Goal: Navigation & Orientation: Find specific page/section

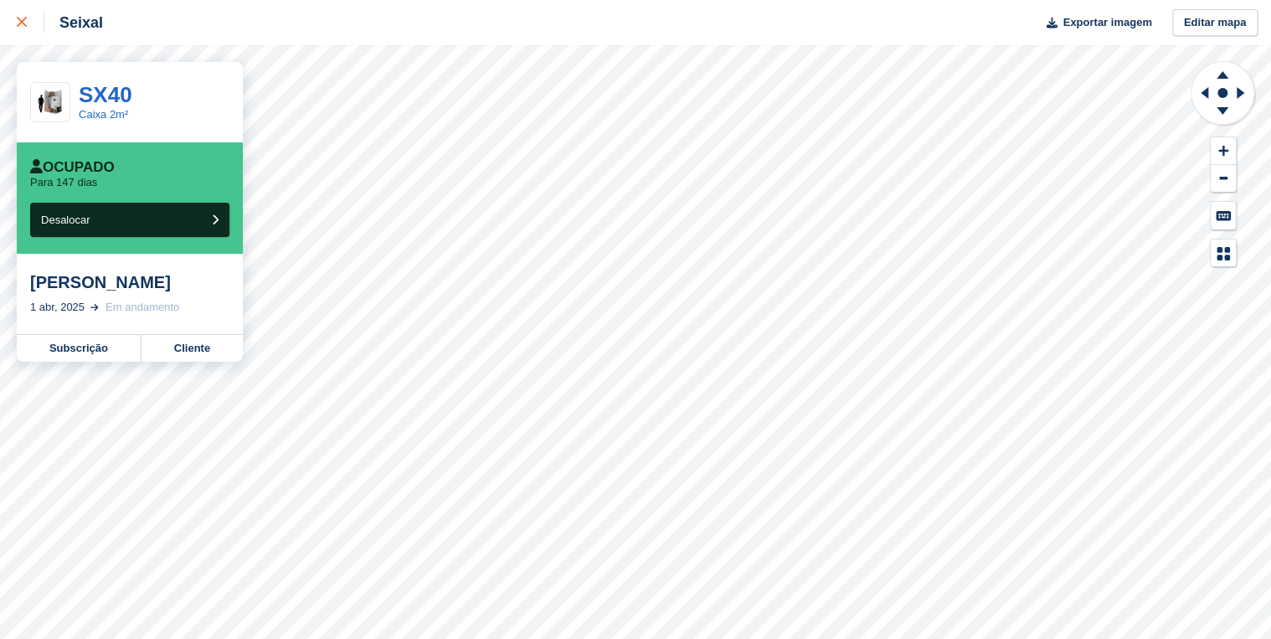
click at [16, 19] on link at bounding box center [22, 22] width 44 height 45
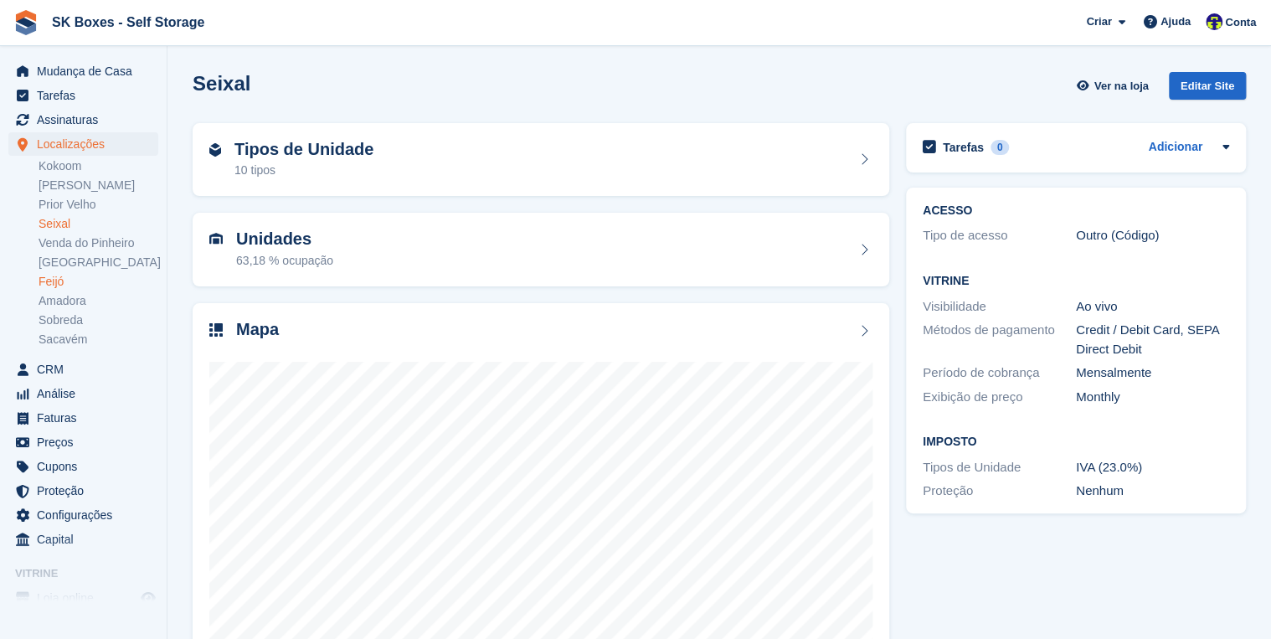
click at [61, 281] on link "Feijó" at bounding box center [99, 282] width 120 height 16
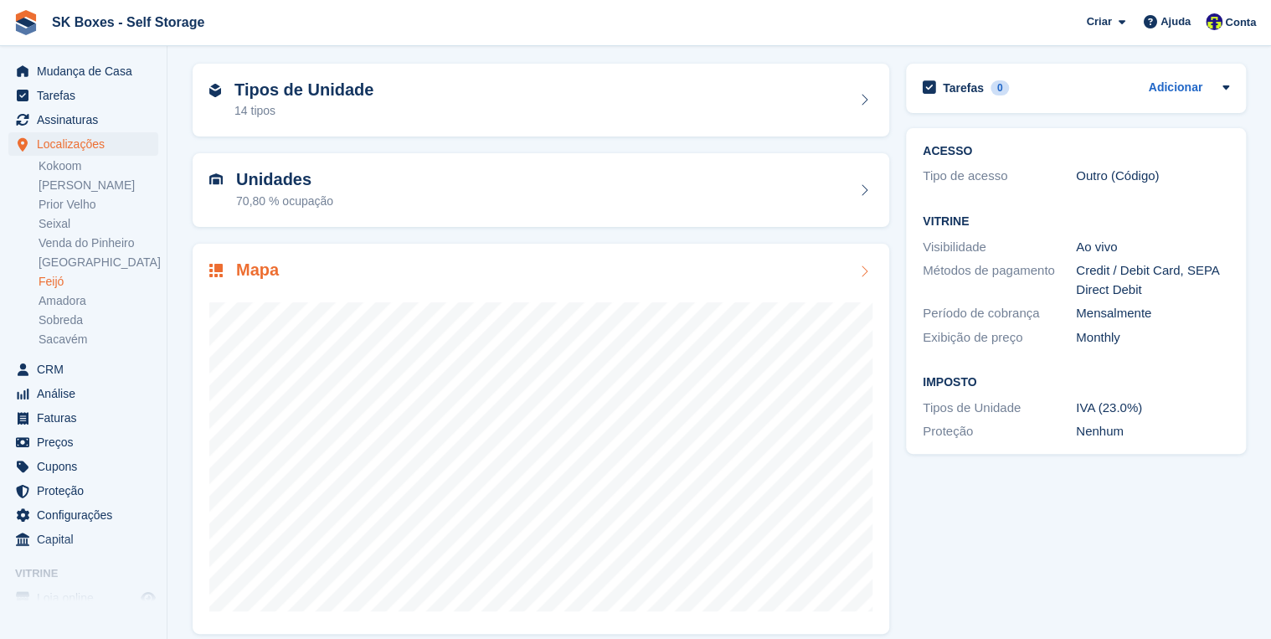
scroll to position [75, 0]
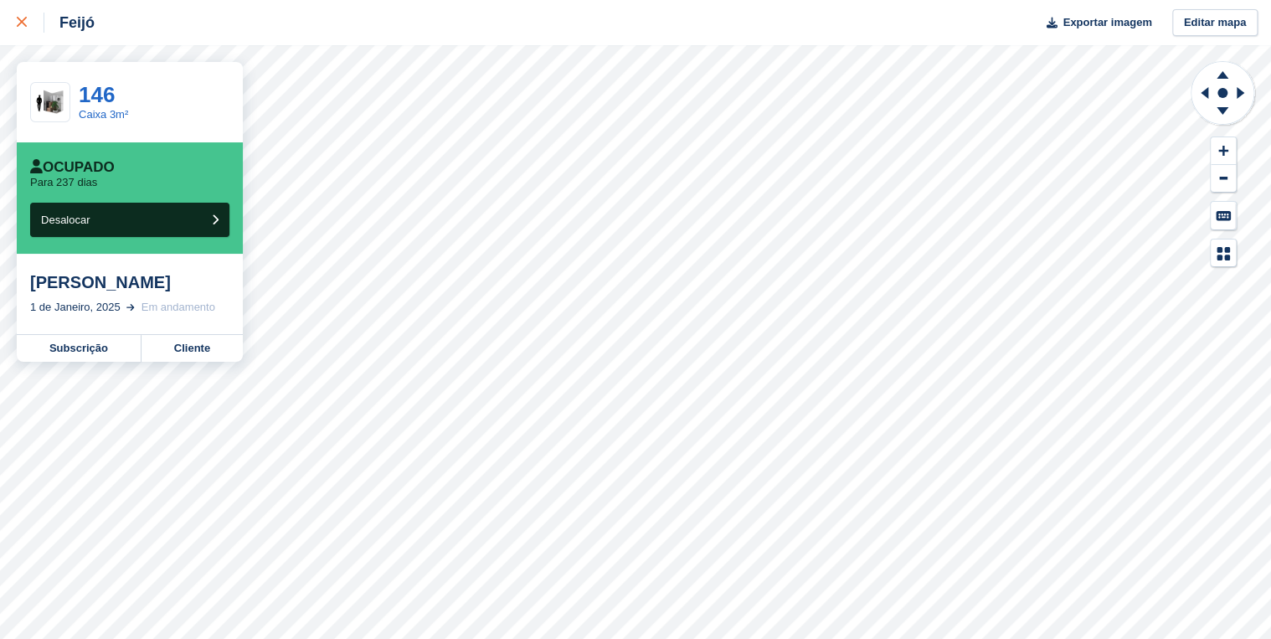
click at [21, 25] on icon at bounding box center [22, 22] width 10 height 10
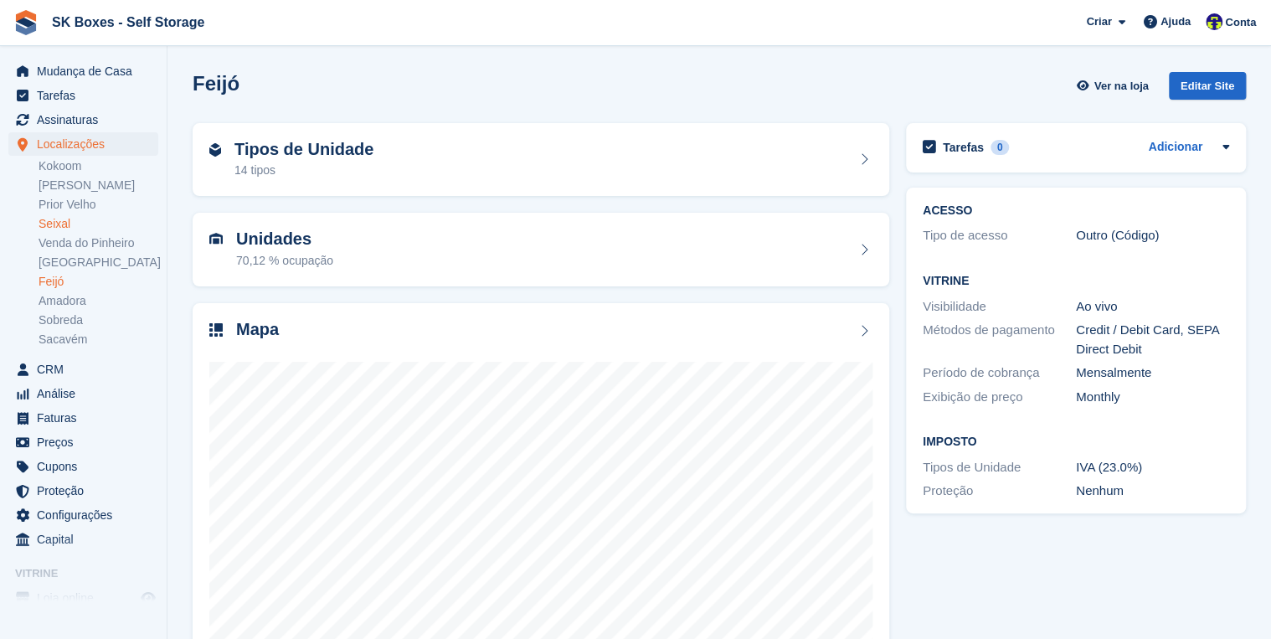
click at [75, 226] on link "Seixal" at bounding box center [99, 224] width 120 height 16
